Goal: Task Accomplishment & Management: Use online tool/utility

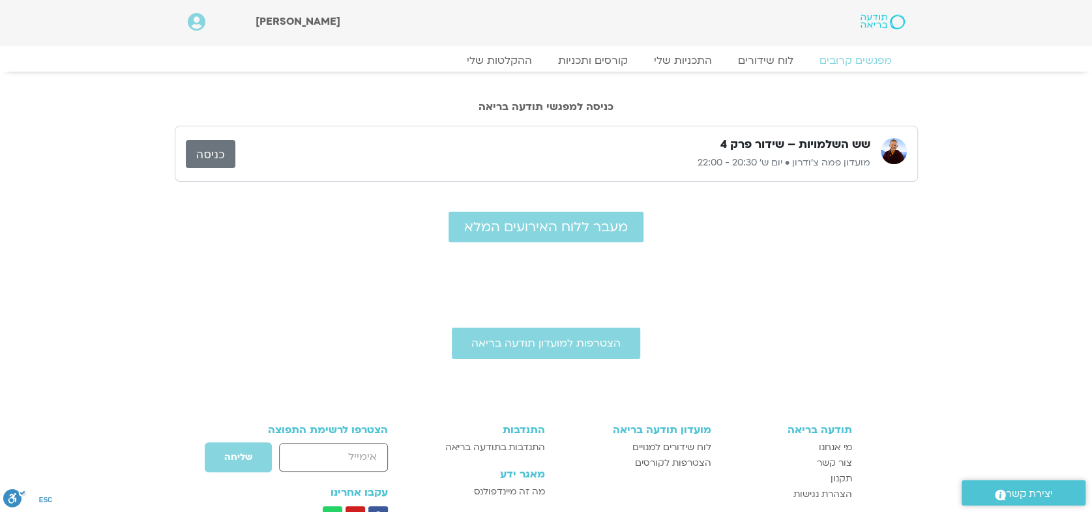
click at [224, 151] on link "כניסה" at bounding box center [211, 154] width 50 height 28
click at [215, 155] on link "כניסה" at bounding box center [211, 154] width 50 height 28
click at [191, 150] on link "כניסה" at bounding box center [211, 154] width 50 height 28
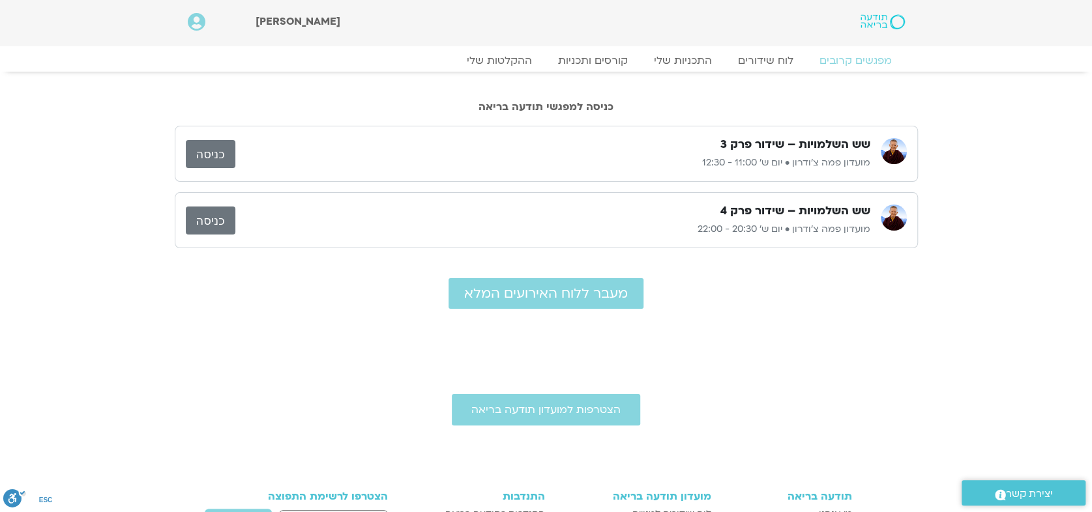
click at [207, 218] on link "כניסה" at bounding box center [211, 221] width 50 height 28
